Goal: Find specific page/section: Find specific page/section

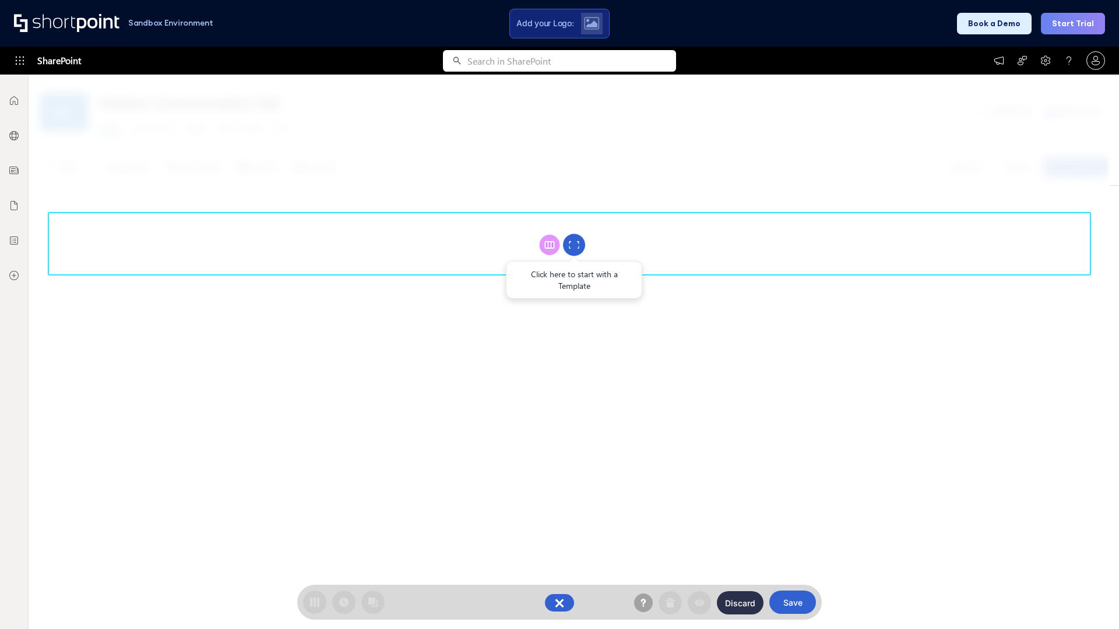
click at [574, 245] on circle at bounding box center [574, 245] width 22 height 22
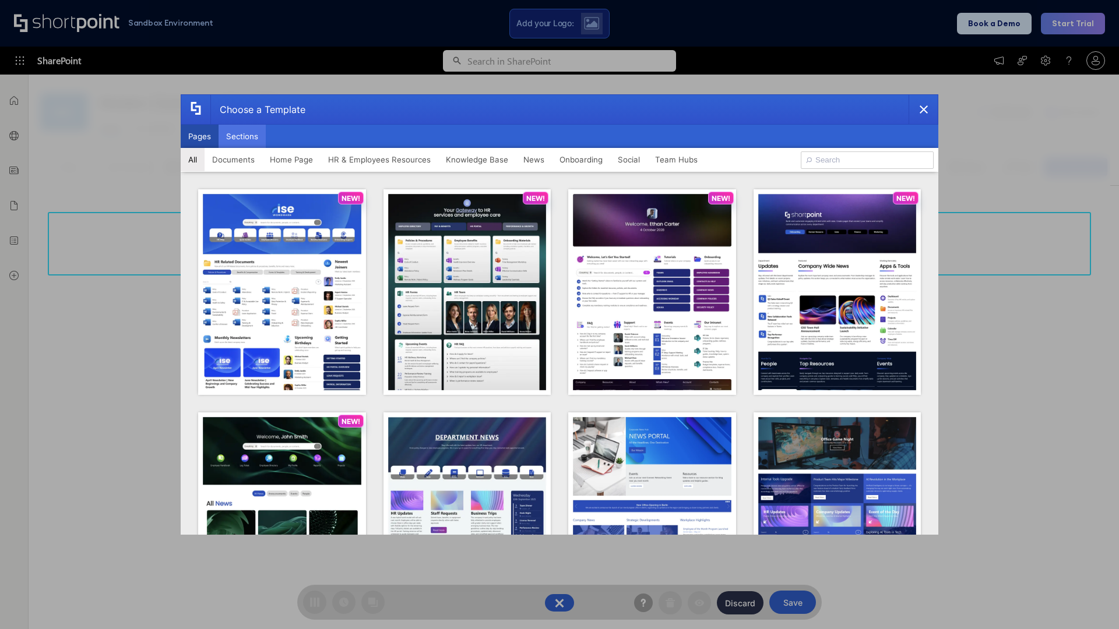
click at [242, 136] on button "Sections" at bounding box center [241, 136] width 47 height 23
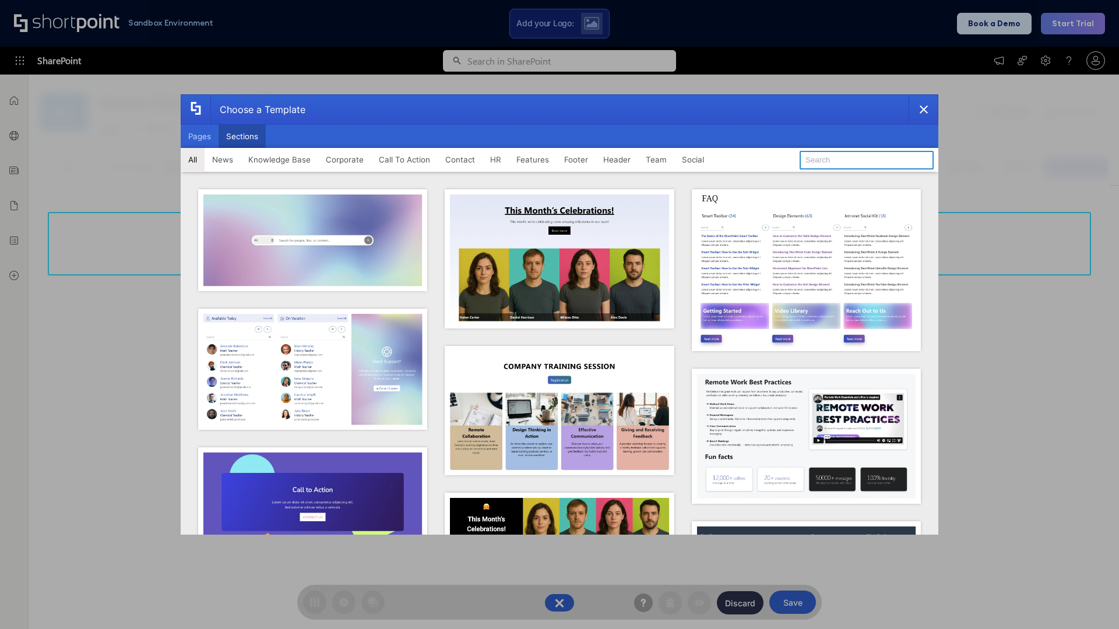
type input "FAQ 5"
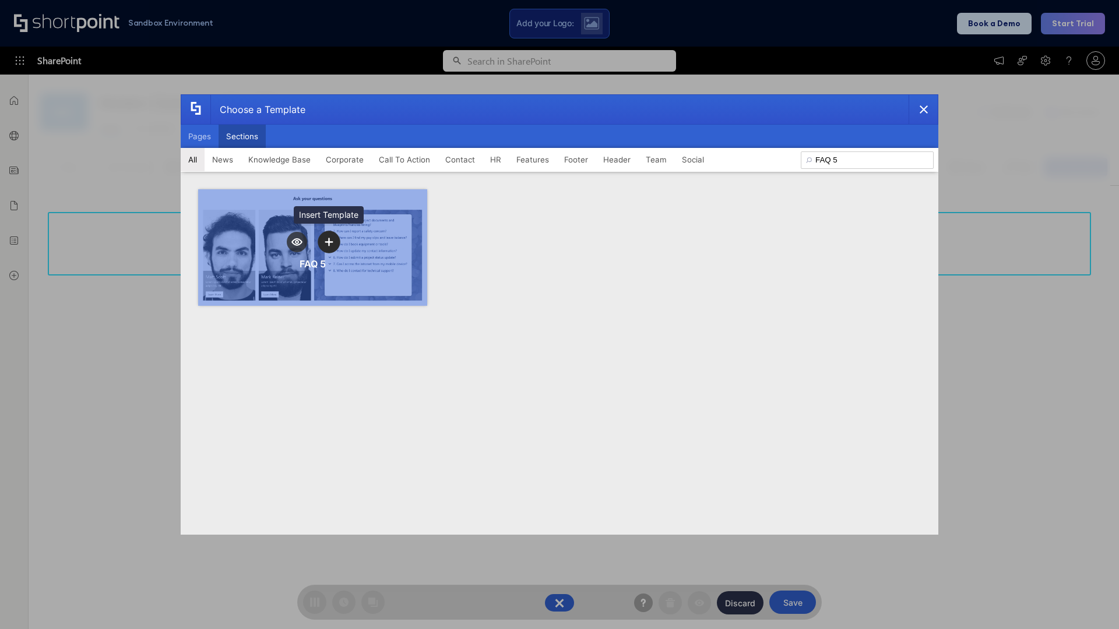
click at [329, 242] on icon "template selector" at bounding box center [329, 242] width 8 height 8
